Goal: Check status

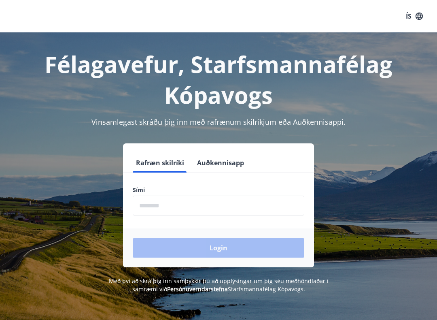
click at [231, 206] on input "phone" at bounding box center [219, 205] width 172 height 20
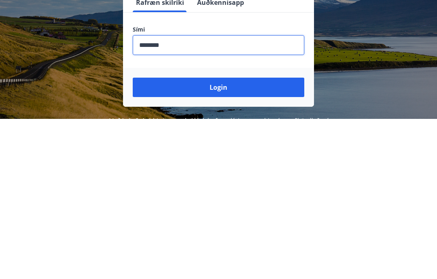
type input "********"
click at [206, 238] on button "Login" at bounding box center [219, 247] width 172 height 19
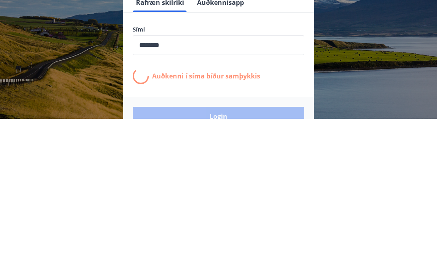
scroll to position [132, 0]
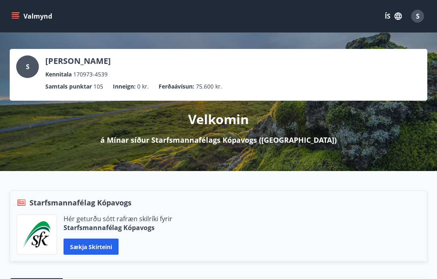
click at [17, 11] on button "Valmynd" at bounding box center [33, 16] width 46 height 15
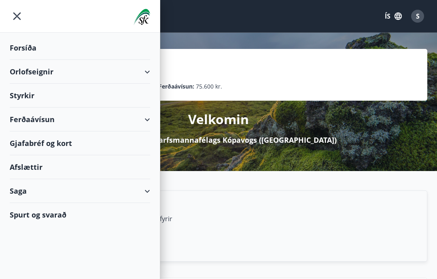
click at [144, 188] on div "Saga" at bounding box center [80, 191] width 140 height 24
click at [48, 206] on div "Ferðaávísun" at bounding box center [79, 211] width 127 height 17
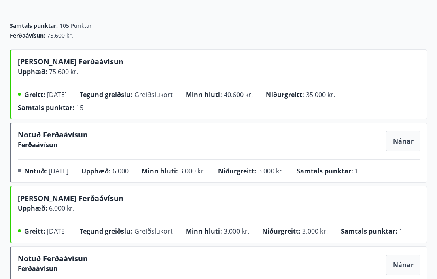
scroll to position [77, 0]
click at [403, 138] on span "Nánar" at bounding box center [403, 140] width 21 height 9
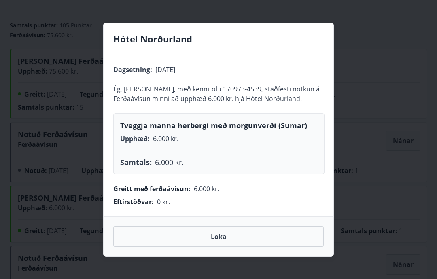
click at [374, 172] on div "Hótel Norðurland Dagsetning : [DATE] Ég, [PERSON_NAME], með kennitölu 170973-45…" at bounding box center [218, 139] width 437 height 279
